Goal: Task Accomplishment & Management: Use online tool/utility

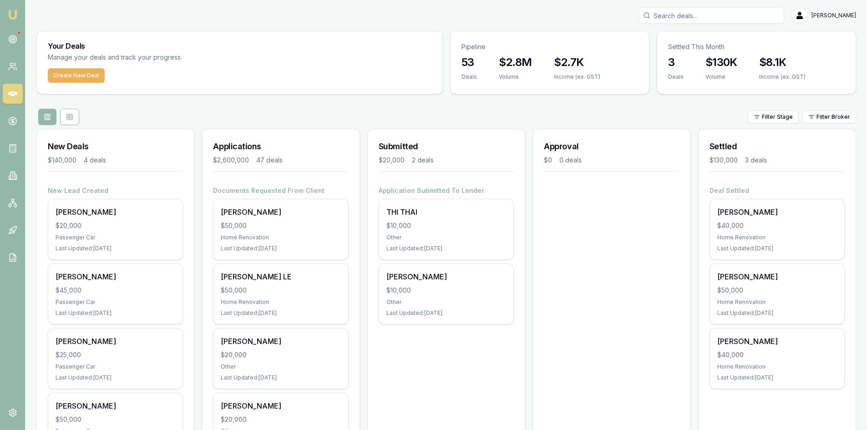
click at [680, 14] on input "Search deals" at bounding box center [712, 15] width 146 height 16
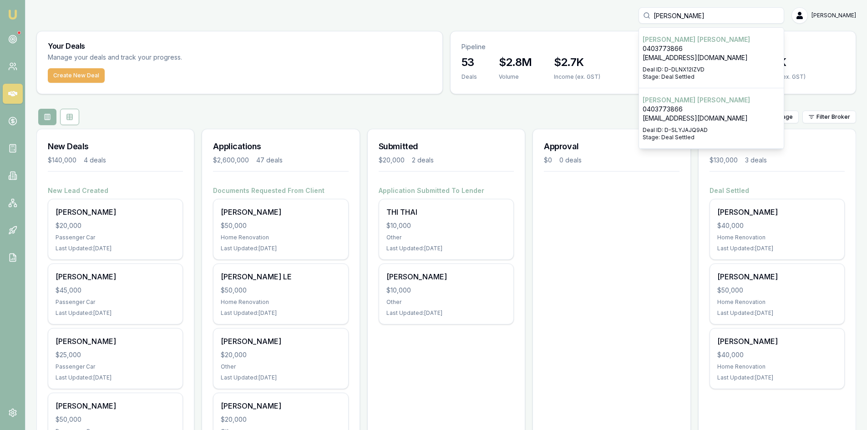
type input "[PERSON_NAME]"
click at [715, 60] on p "[EMAIL_ADDRESS][DOMAIN_NAME]" at bounding box center [711, 57] width 137 height 9
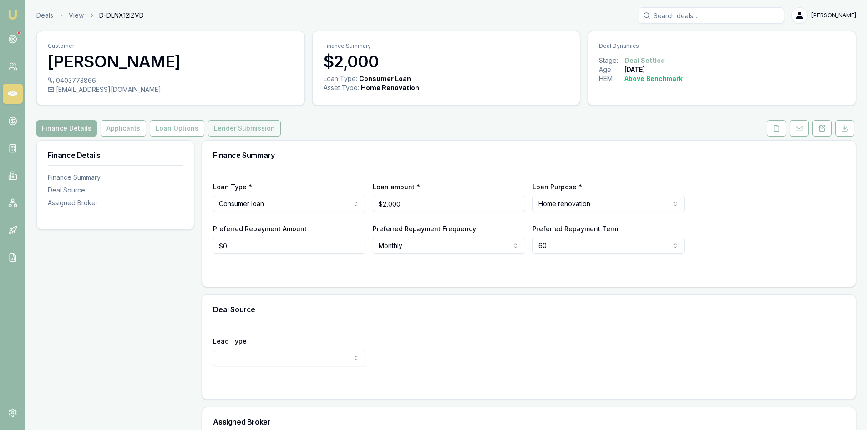
click at [236, 128] on button "Lender Submission" at bounding box center [244, 128] width 73 height 16
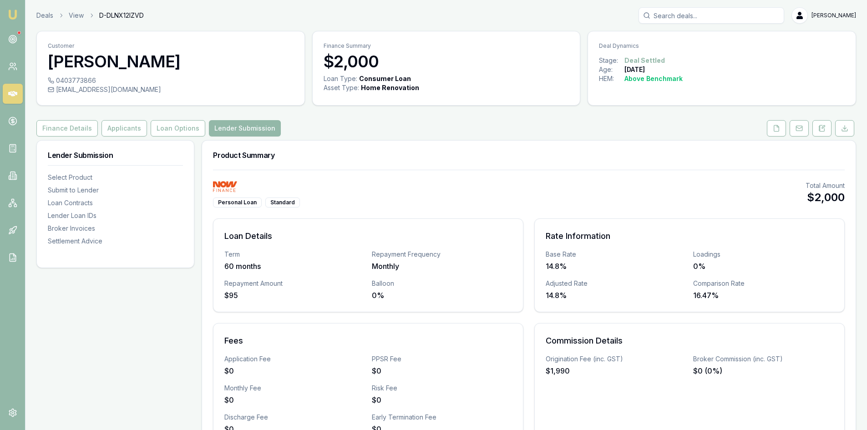
click at [694, 19] on input "Search deals" at bounding box center [712, 15] width 146 height 16
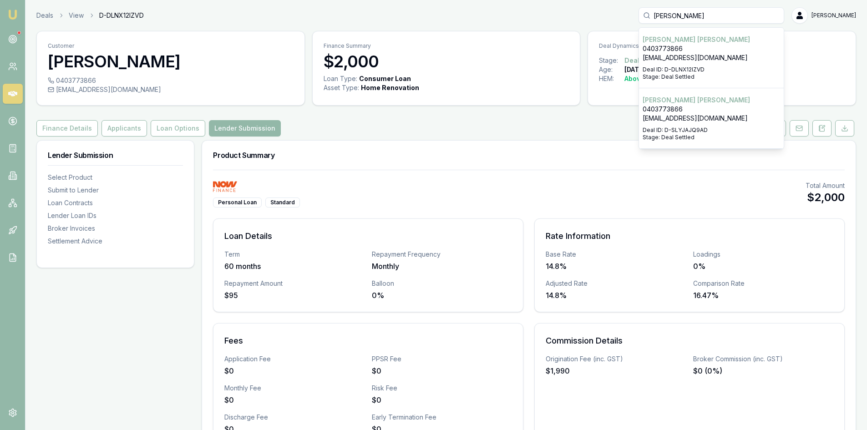
type input "[PERSON_NAME]"
click at [681, 114] on p "[EMAIL_ADDRESS][DOMAIN_NAME]" at bounding box center [711, 118] width 137 height 9
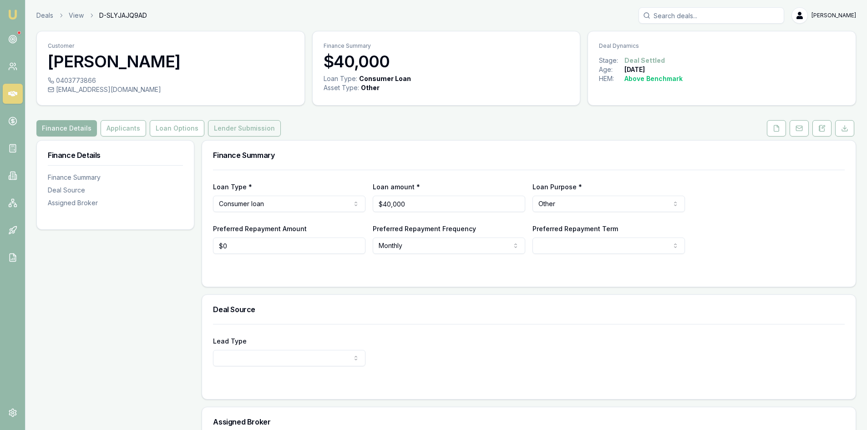
click at [230, 127] on button "Lender Submission" at bounding box center [244, 128] width 73 height 16
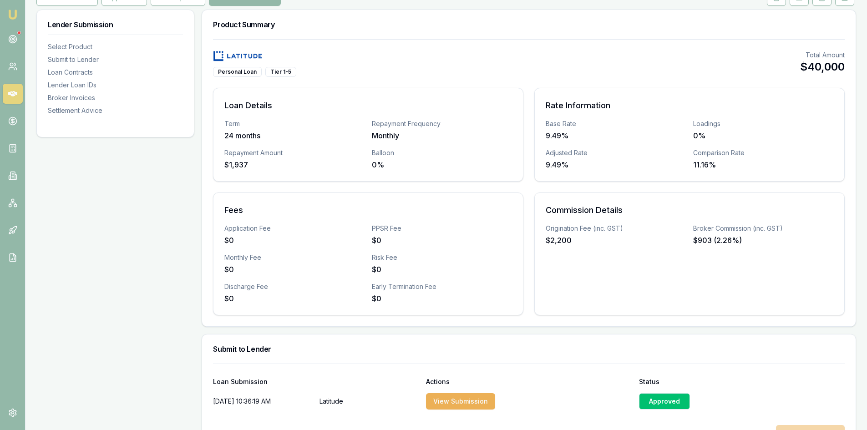
scroll to position [40, 0]
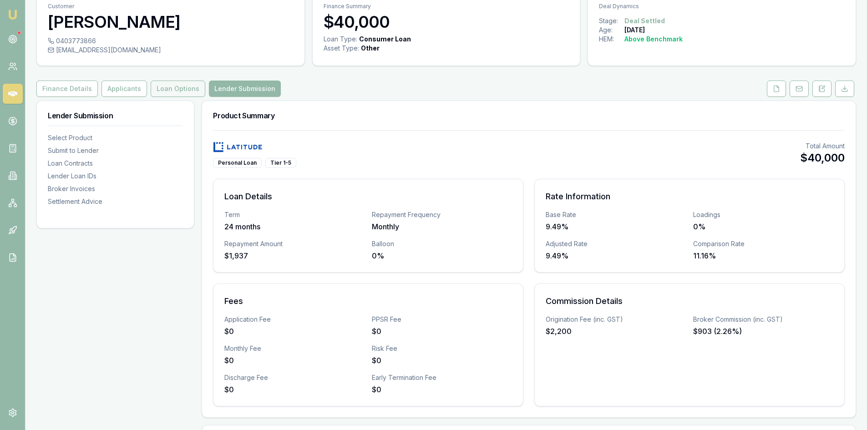
click at [172, 92] on button "Loan Options" at bounding box center [178, 89] width 55 height 16
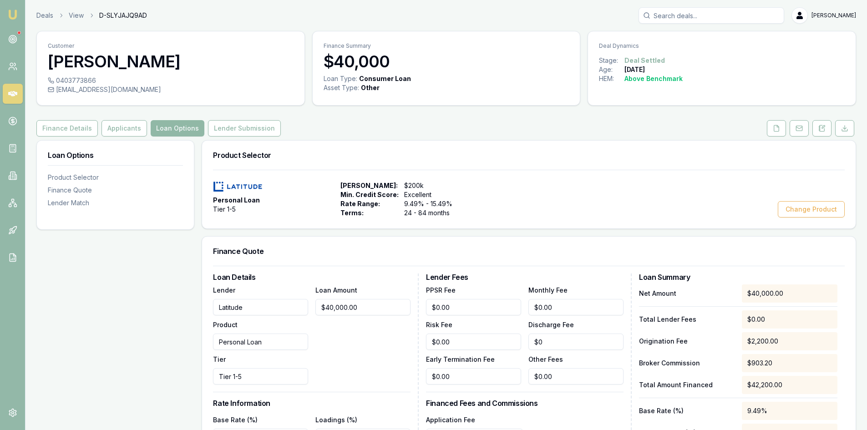
click at [168, 127] on button "Loan Options" at bounding box center [178, 128] width 54 height 16
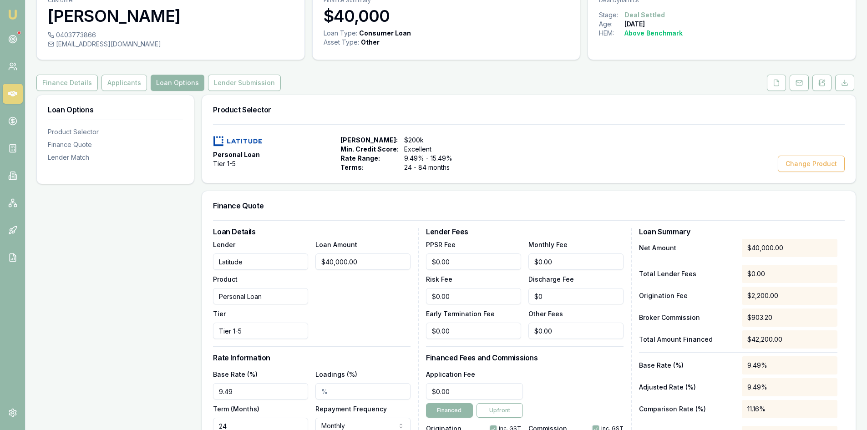
click at [586, 130] on div "Personal Loan Tier 1-5 Max Loan Amount: $200k Min. Credit Score: Excellent Rate…" at bounding box center [529, 153] width 654 height 59
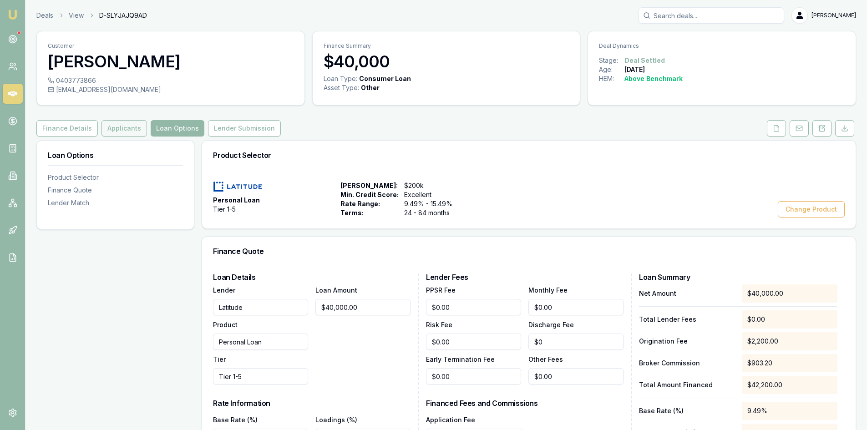
click at [135, 126] on button "Applicants" at bounding box center [124, 128] width 46 height 16
